Goal: Task Accomplishment & Management: Manage account settings

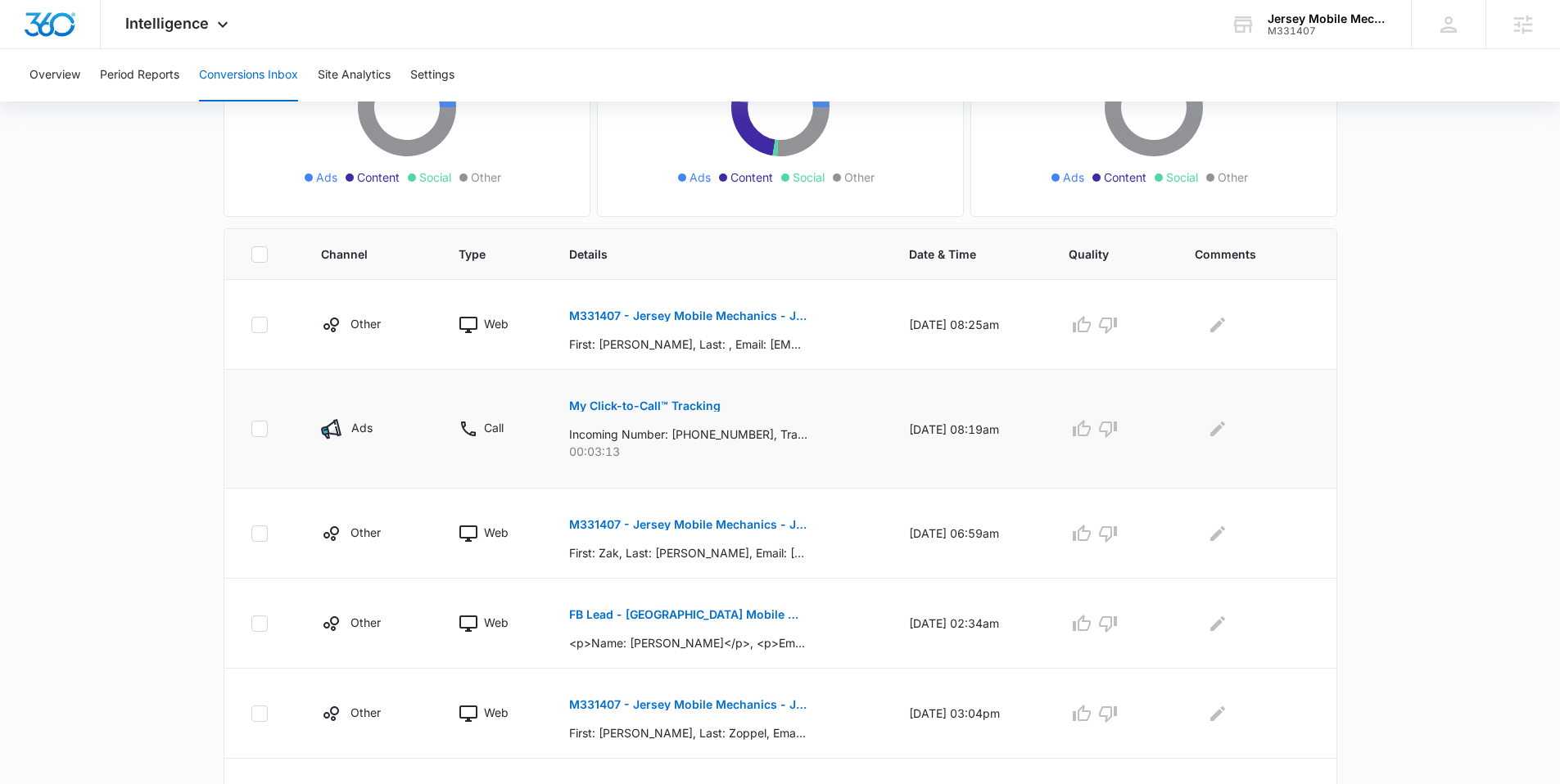
scroll to position [237, 0]
click at [677, 525] on p "M331407 - Jersey Mobile Mechanics - Jobber - New Request Created" at bounding box center [688, 524] width 238 height 12
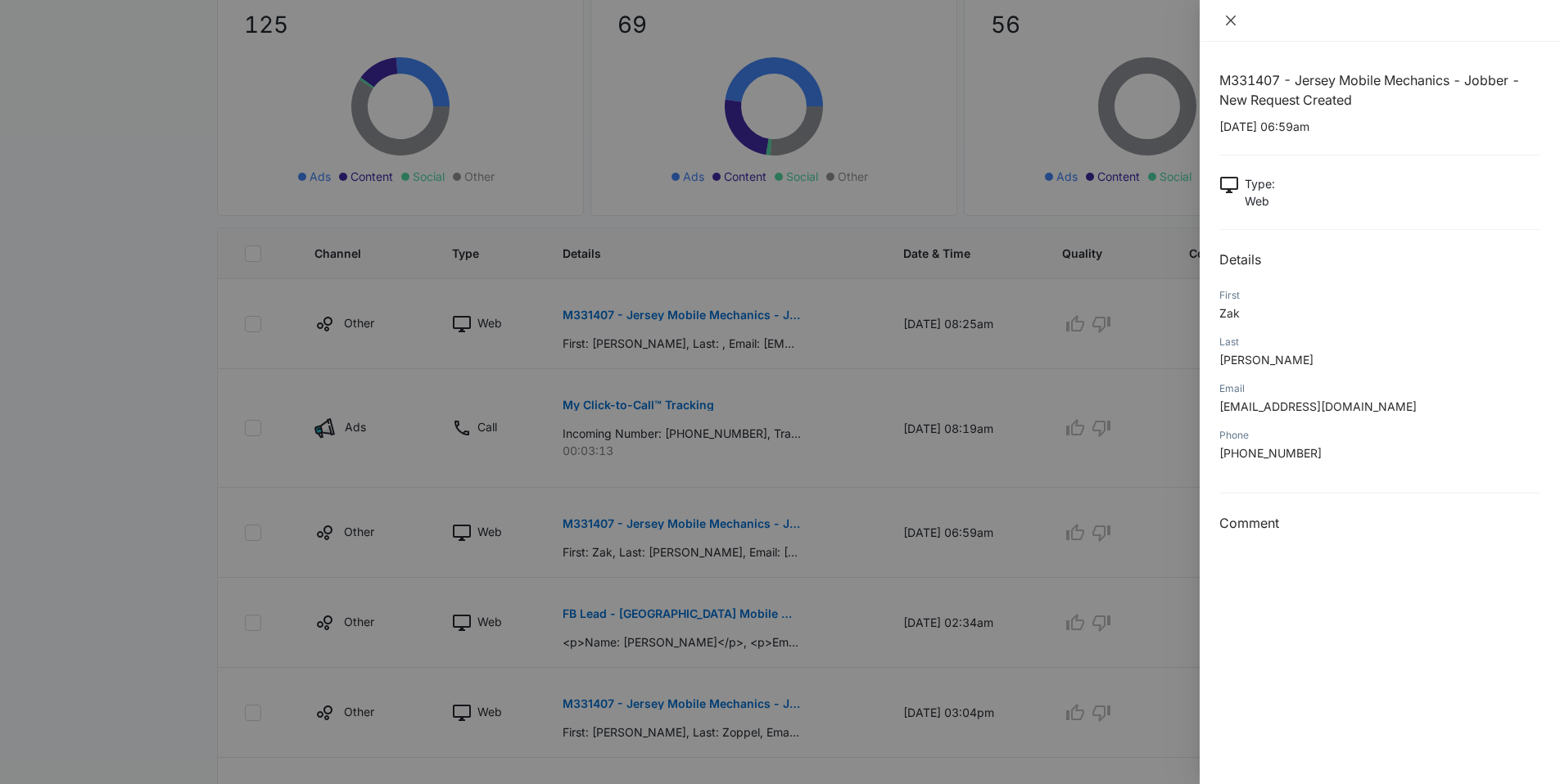
click at [1230, 17] on icon "close" at bounding box center [1231, 21] width 13 height 13
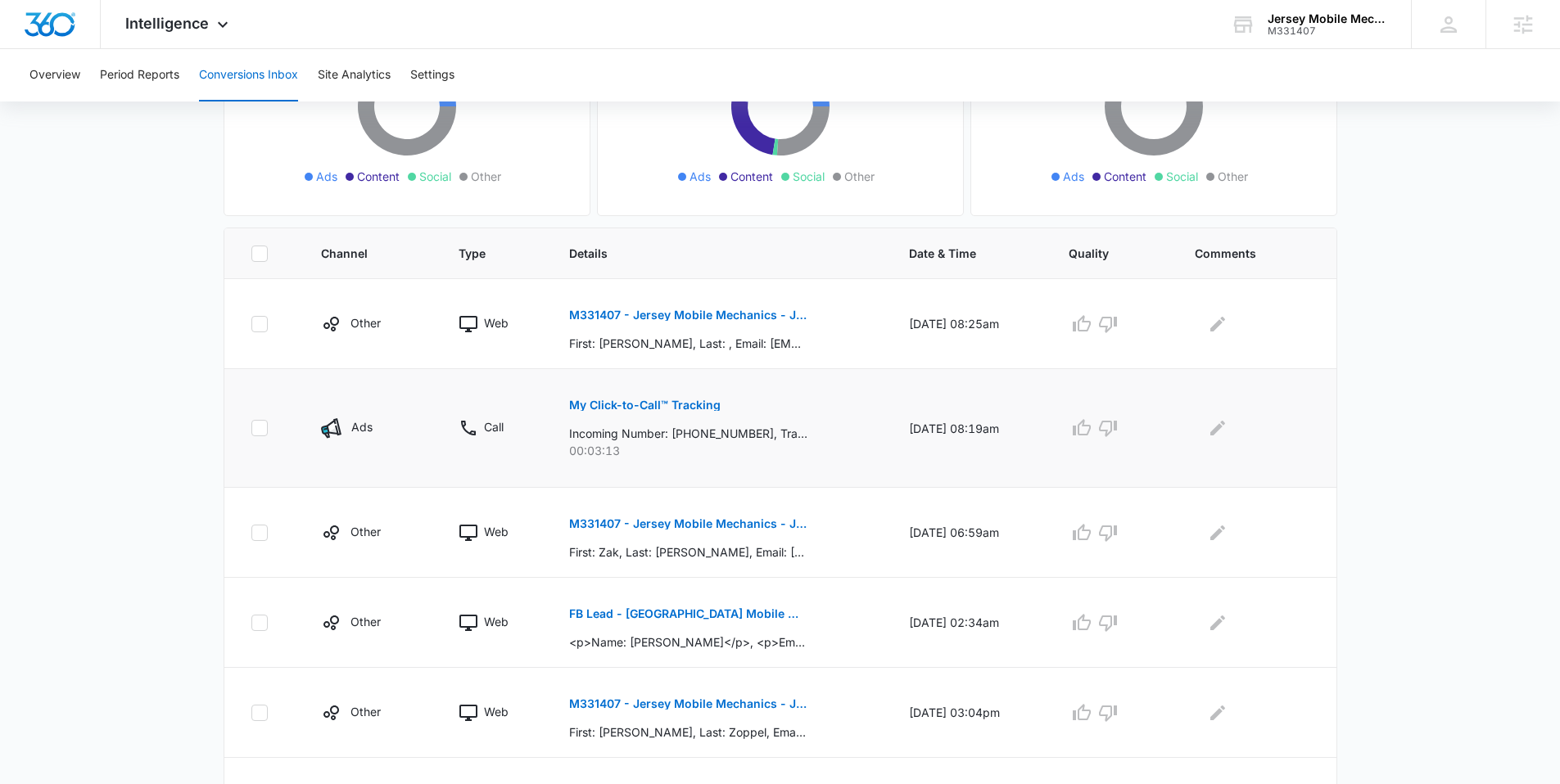
click at [662, 404] on p "My Click-to-Call™ Tracking" at bounding box center [645, 405] width 152 height 12
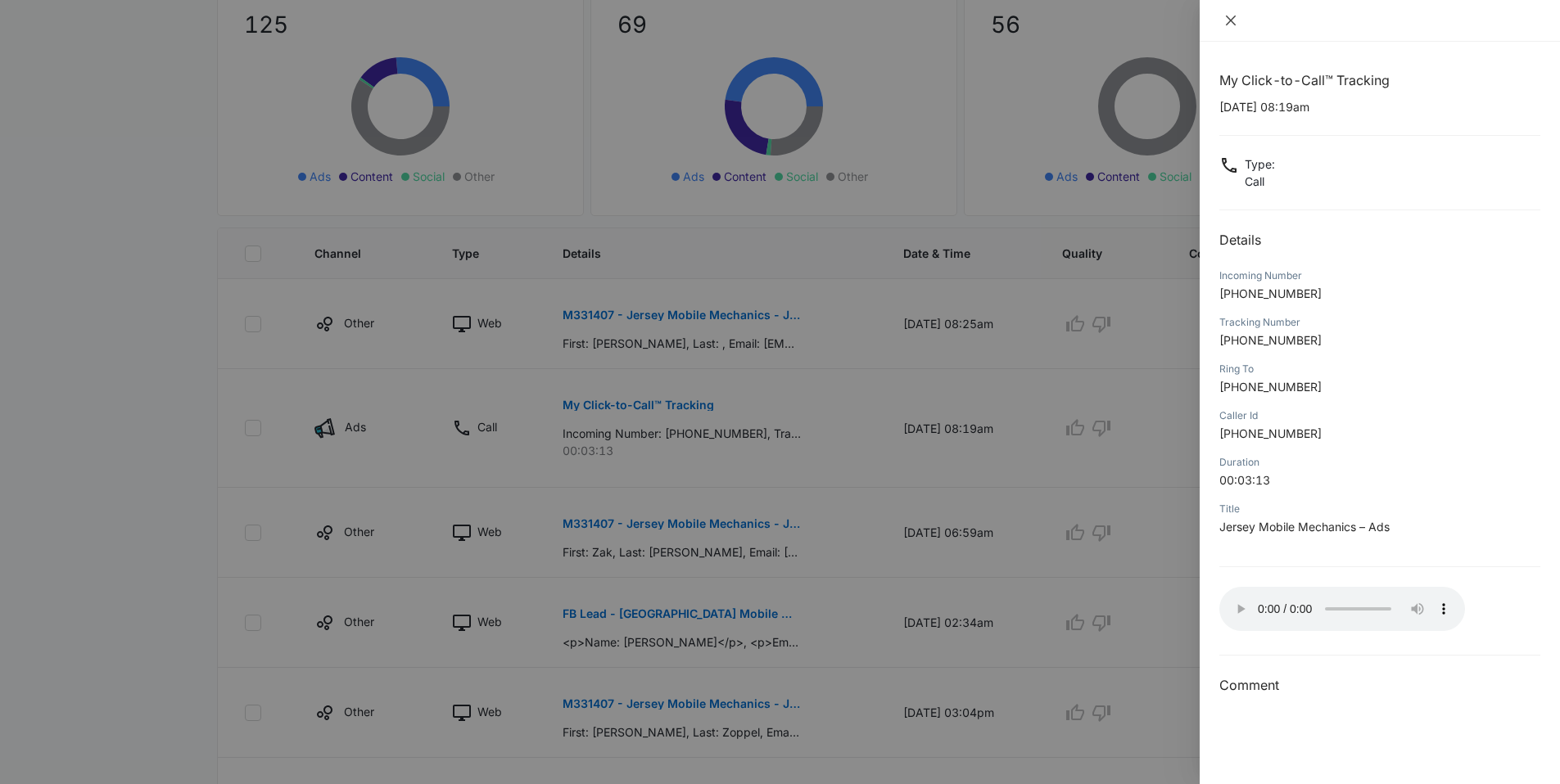
click at [1232, 19] on icon "close" at bounding box center [1231, 21] width 13 height 13
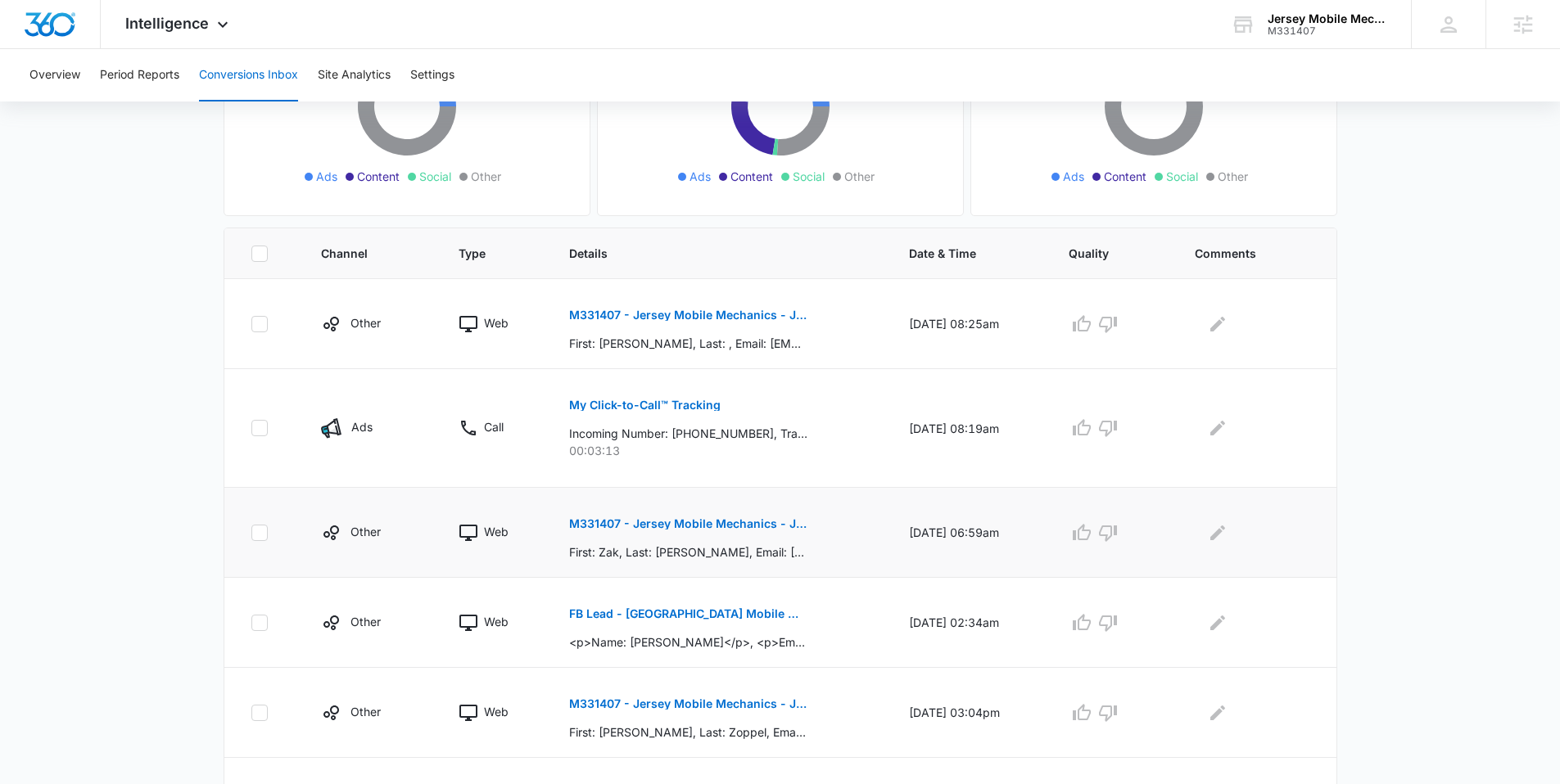
click at [646, 529] on p "M331407 - Jersey Mobile Mechanics - Jobber - New Request Created" at bounding box center [688, 524] width 238 height 12
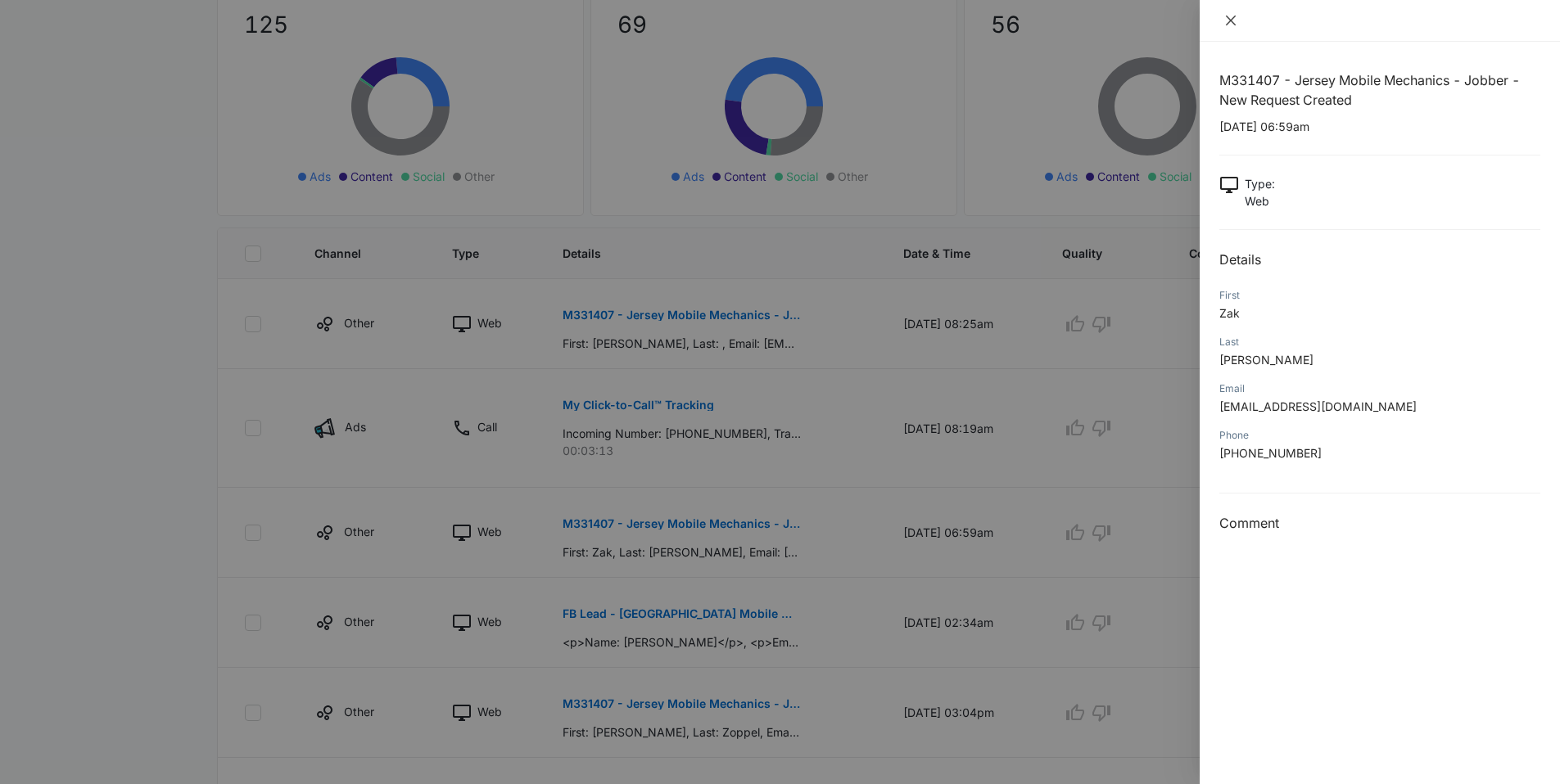
click at [1224, 23] on icon "close" at bounding box center [1231, 21] width 13 height 13
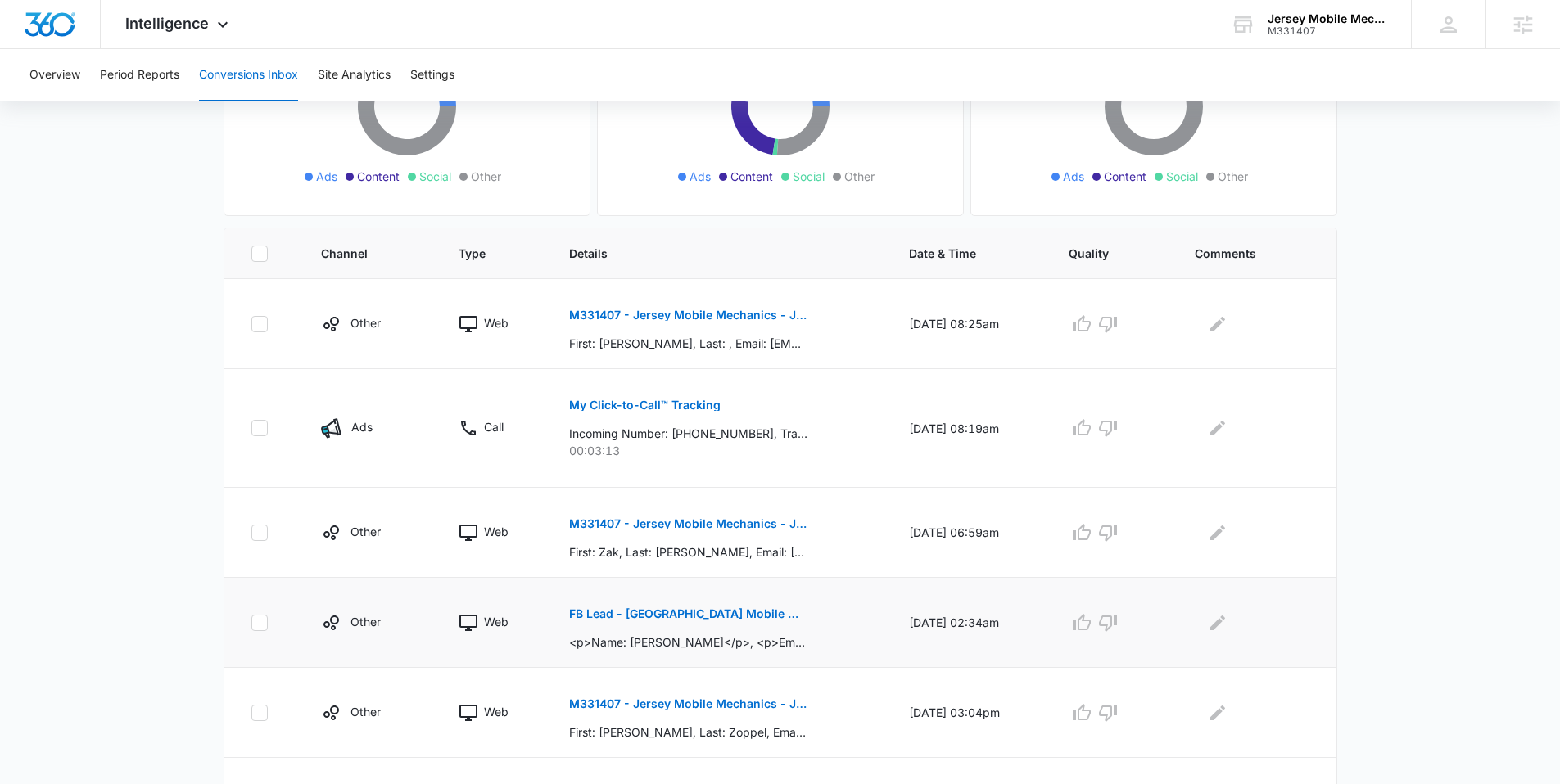
click at [623, 617] on p "FB Lead - Jersey Mobile Mechanics - Service Requested" at bounding box center [688, 614] width 238 height 12
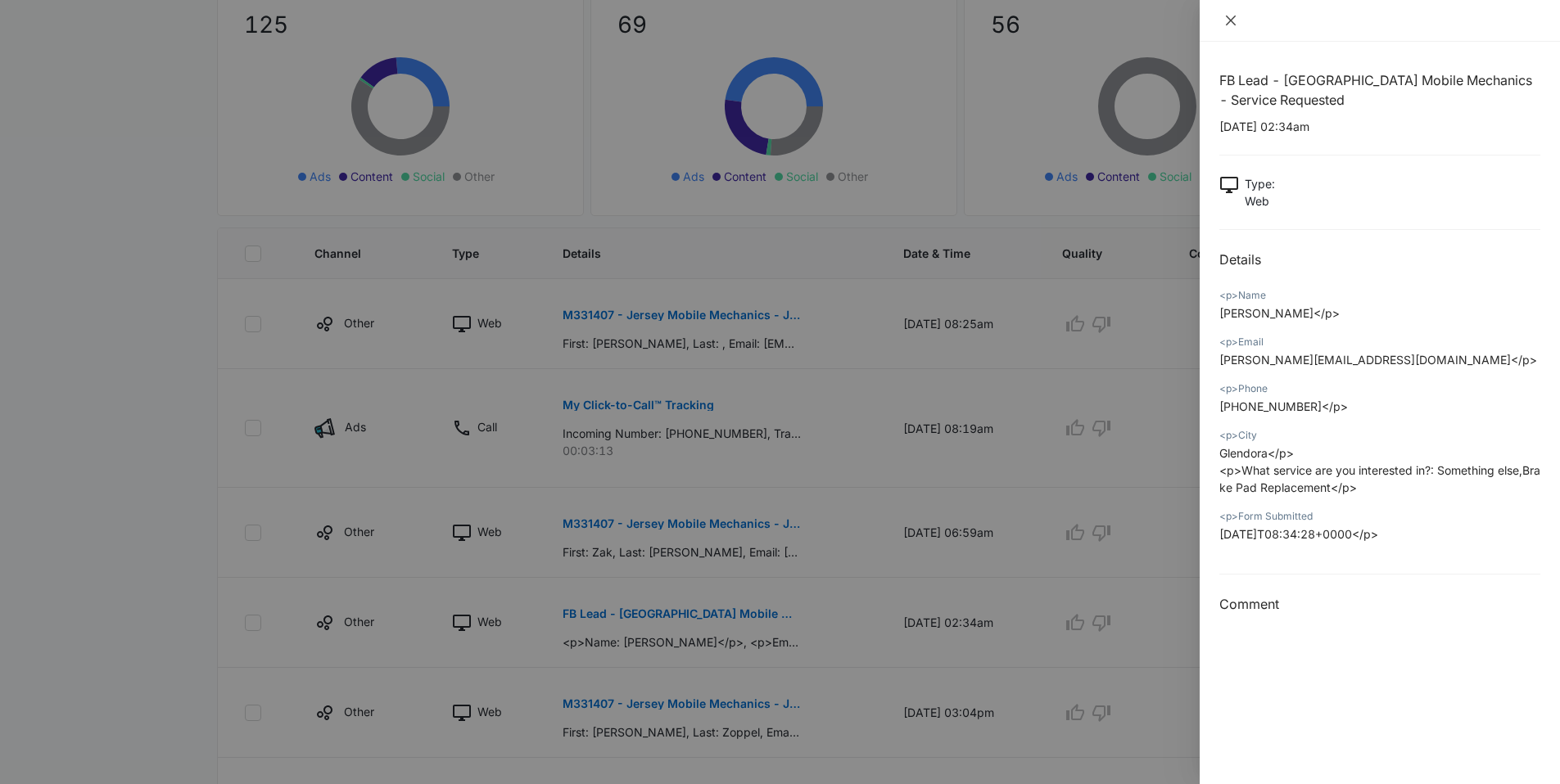
click at [1230, 23] on icon "close" at bounding box center [1231, 21] width 13 height 13
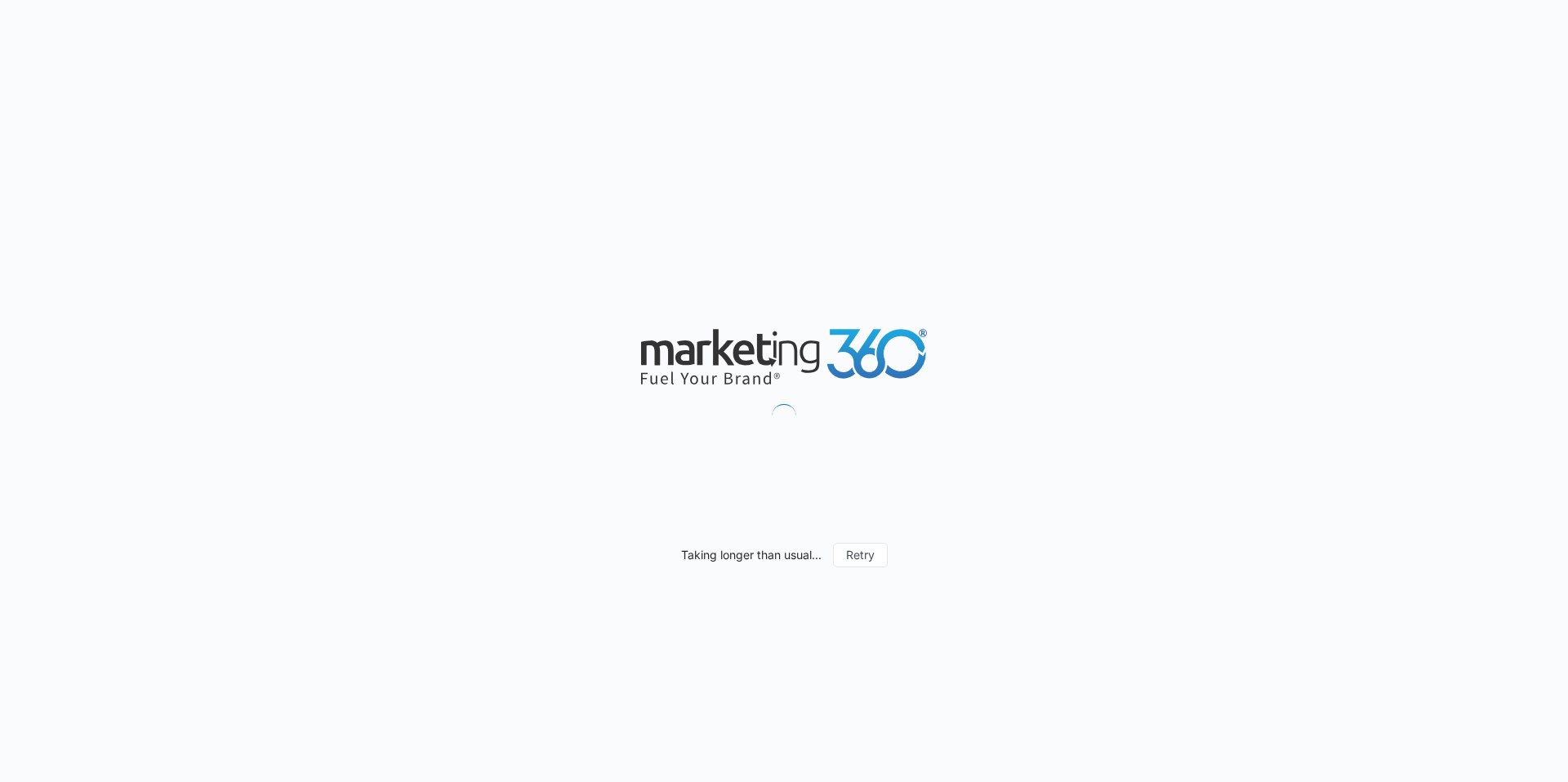
type input "09/15/2025"
type input "10/15/2025"
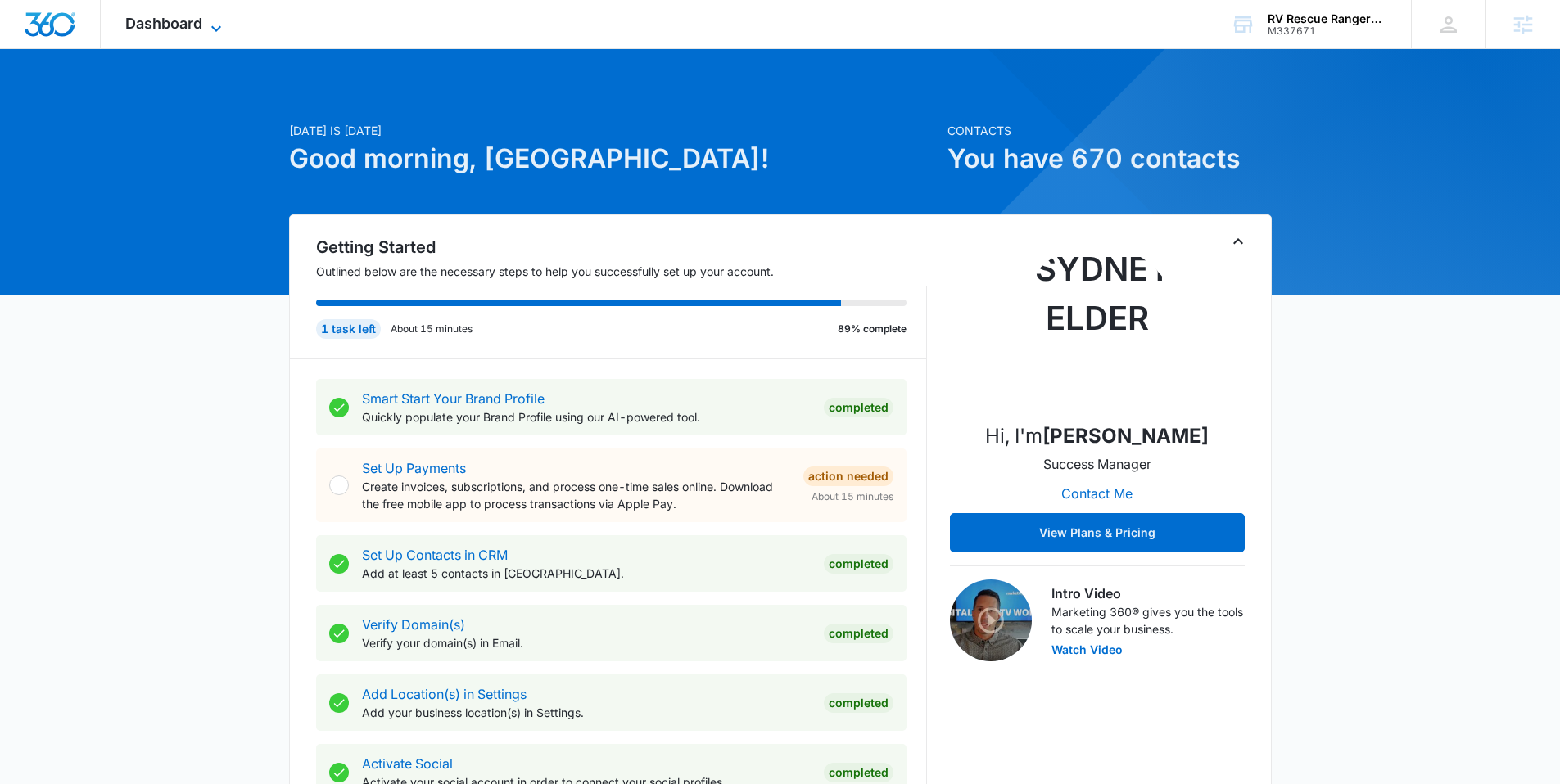
click at [168, 24] on span "Dashboard" at bounding box center [163, 23] width 77 height 17
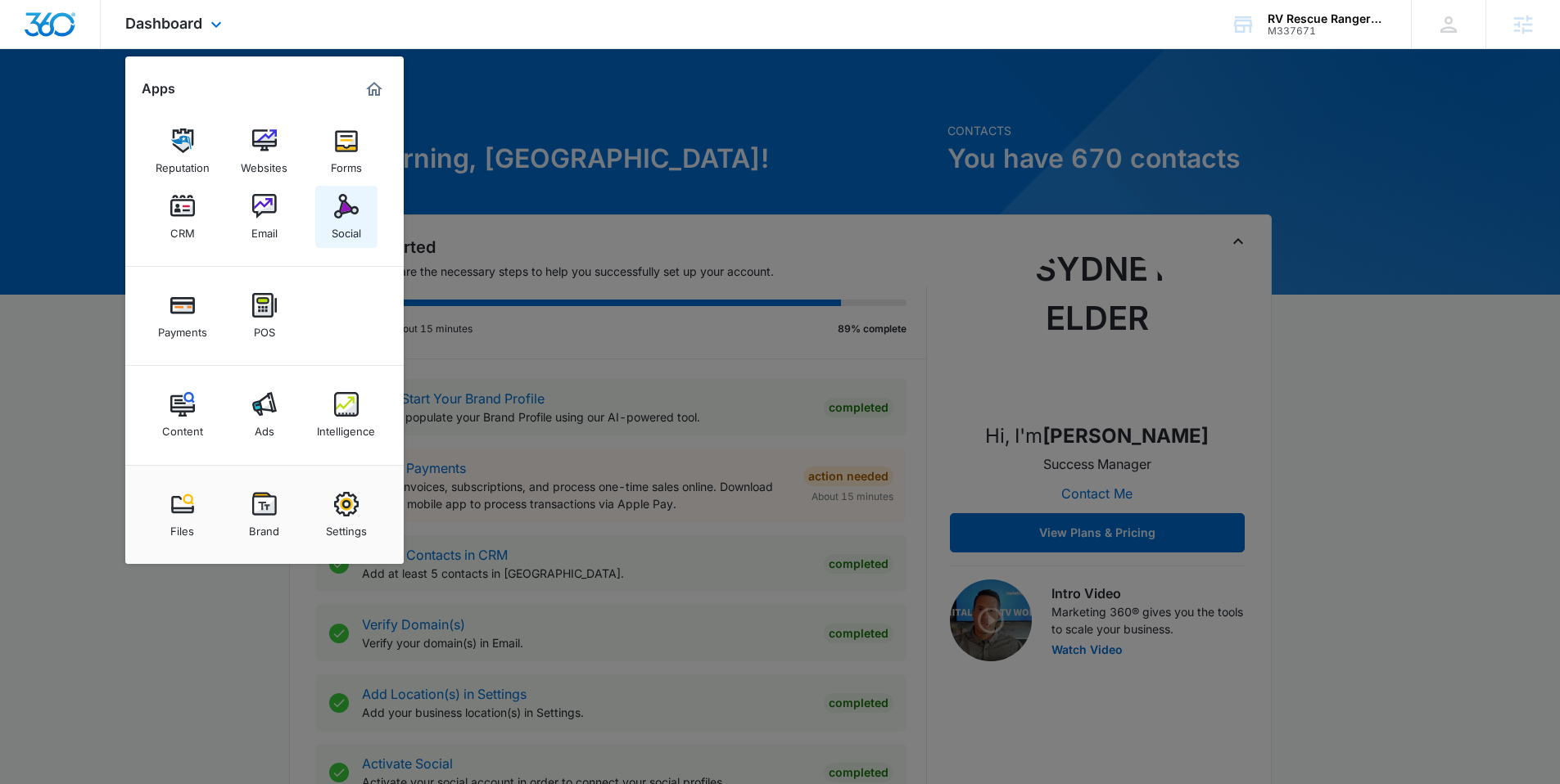
click at [340, 203] on img at bounding box center [346, 206] width 24 height 24
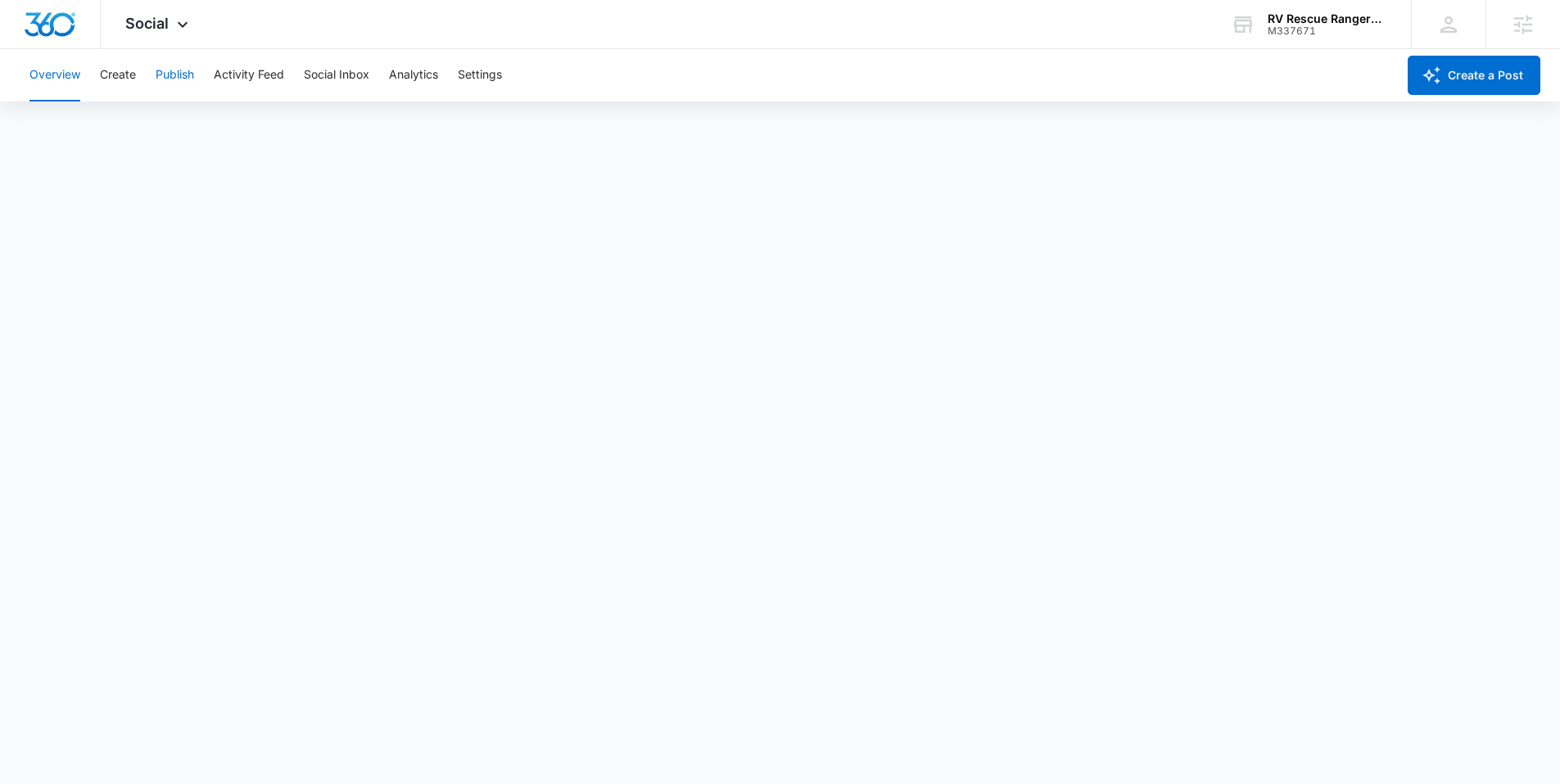
click at [176, 78] on button "Publish" at bounding box center [175, 75] width 38 height 52
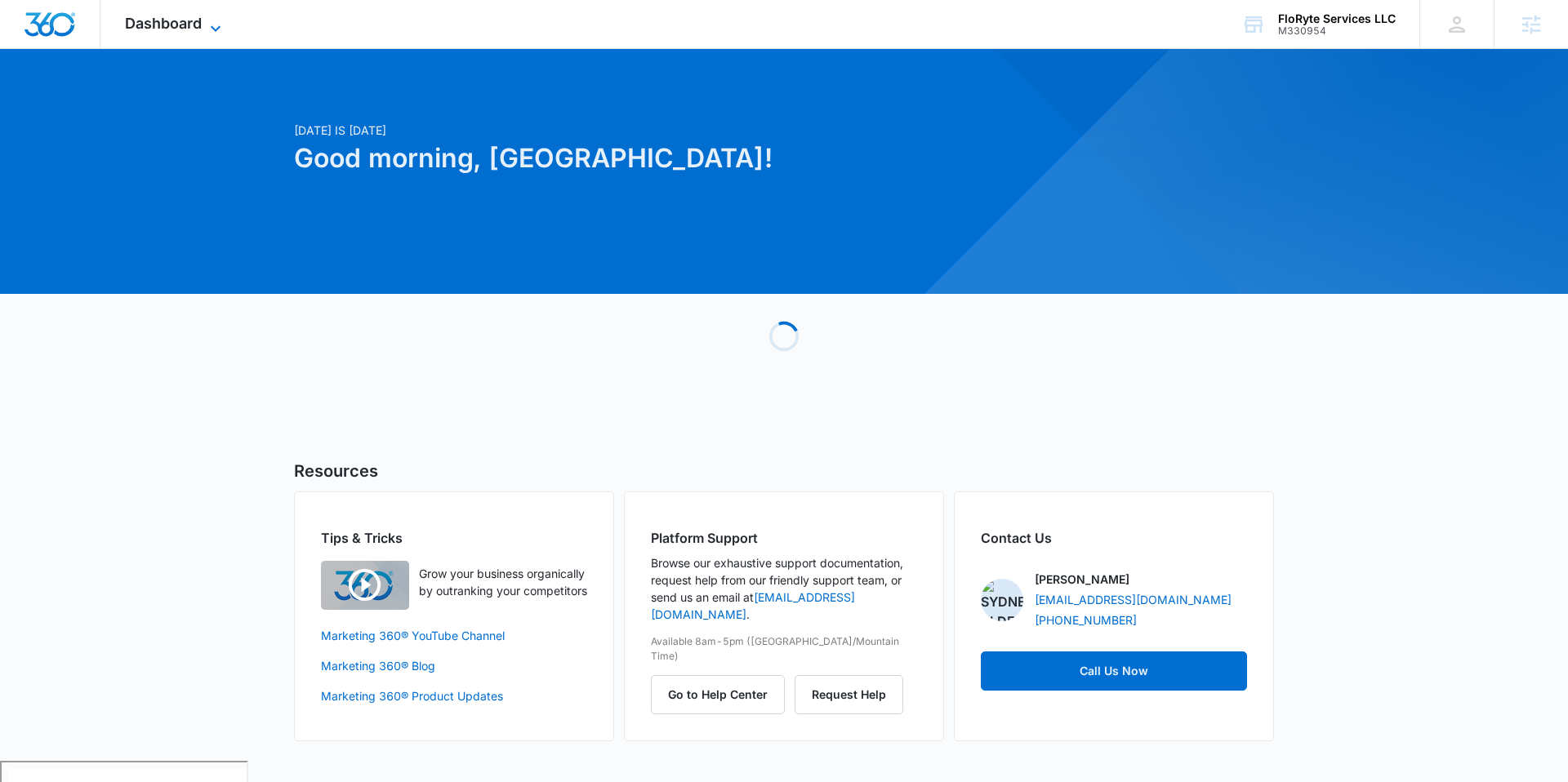
click at [175, 22] on span "Dashboard" at bounding box center [163, 23] width 76 height 17
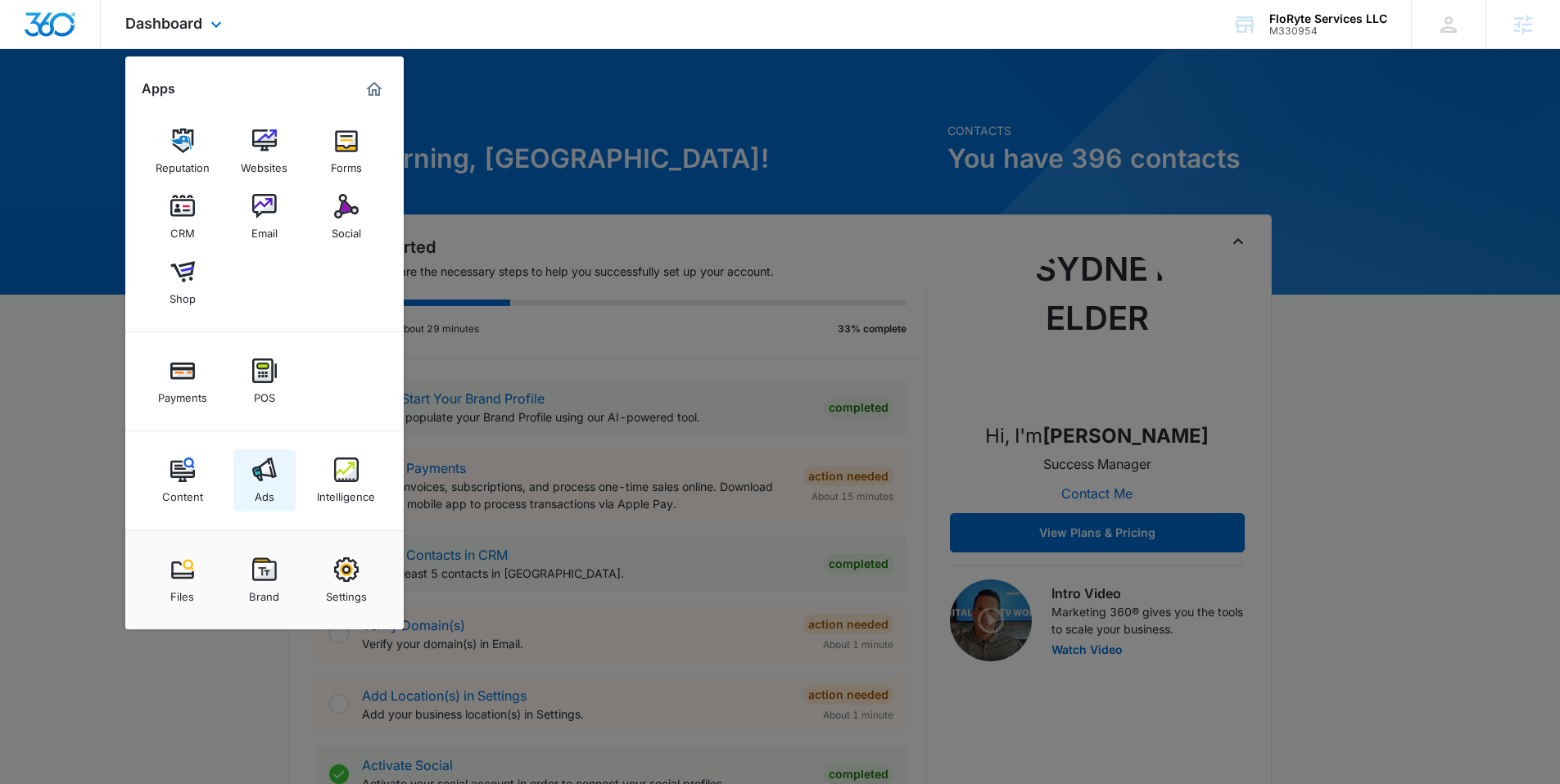
click at [264, 475] on img at bounding box center [264, 469] width 24 height 24
